Goal: Transaction & Acquisition: Purchase product/service

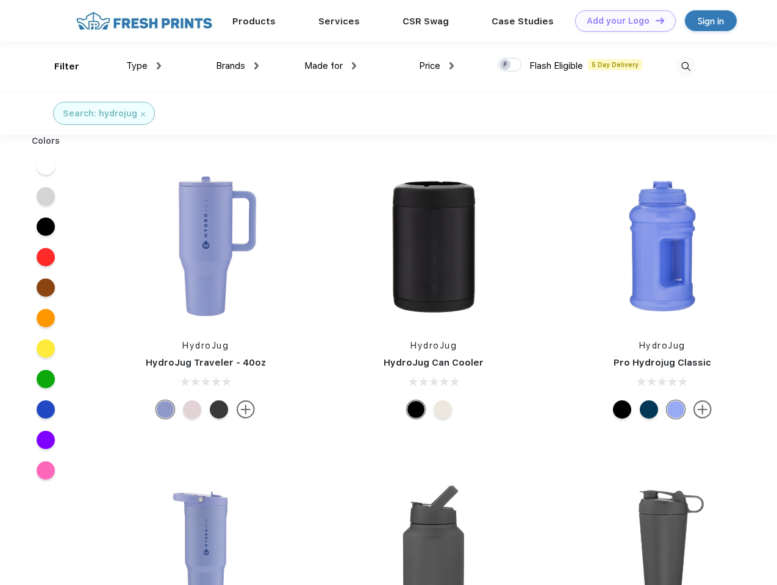
click at [621, 21] on link "Add your Logo Design Tool" at bounding box center [625, 20] width 101 height 21
click at [0, 0] on div "Design Tool" at bounding box center [0, 0] width 0 height 0
click at [654, 20] on link "Add your Logo Design Tool" at bounding box center [625, 20] width 101 height 21
click at [59, 66] on div "Filter" at bounding box center [66, 67] width 25 height 14
click at [144, 66] on span "Type" at bounding box center [136, 65] width 21 height 11
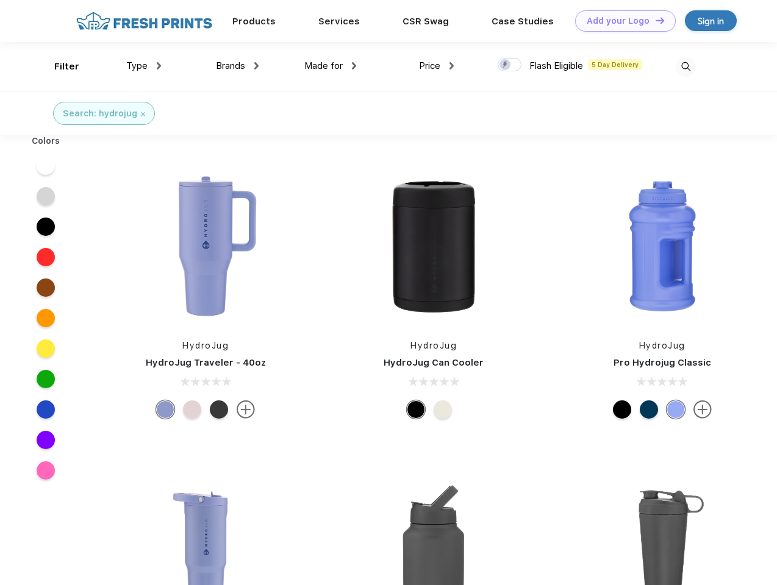
click at [237, 66] on span "Brands" at bounding box center [230, 65] width 29 height 11
click at [330, 66] on span "Made for" at bounding box center [323, 65] width 38 height 11
click at [437, 66] on span "Price" at bounding box center [429, 65] width 21 height 11
click at [510, 65] on div at bounding box center [509, 64] width 24 height 13
click at [505, 65] on input "checkbox" at bounding box center [501, 61] width 8 height 8
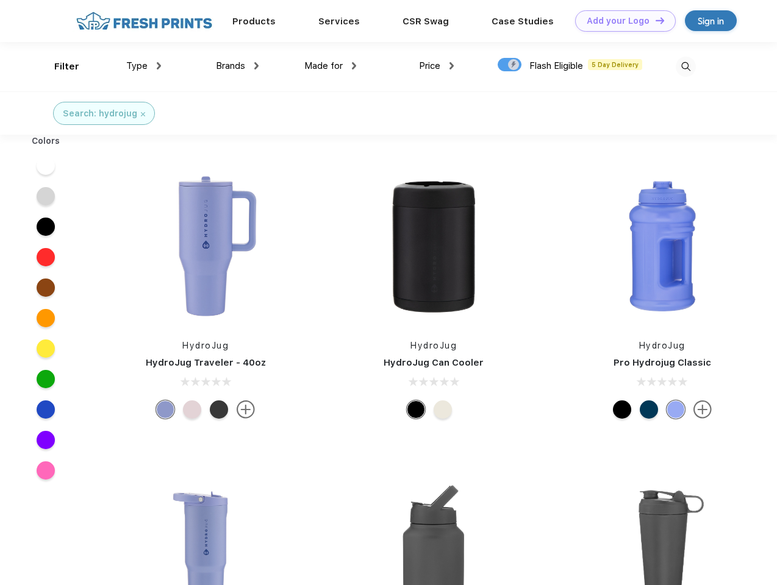
click at [685, 66] on img at bounding box center [685, 67] width 20 height 20
